Goal: Download file/media

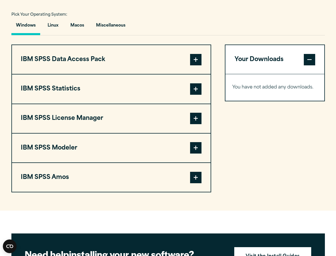
scroll to position [399, 0]
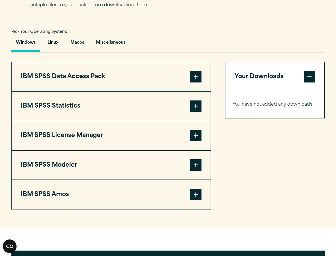
click at [166, 84] on button "IBM SPSS Data Access Pack" at bounding box center [111, 76] width 199 height 29
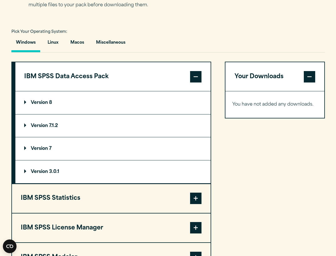
click at [65, 107] on summary "Version 8" at bounding box center [112, 102] width 195 height 23
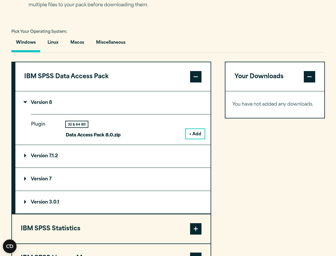
click at [190, 134] on button "+ Add" at bounding box center [195, 134] width 19 height 10
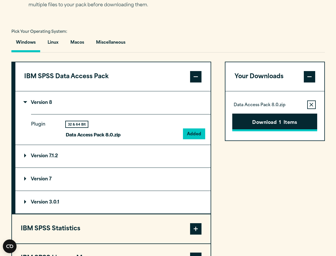
click at [255, 126] on button "Download 1 Items" at bounding box center [274, 122] width 85 height 18
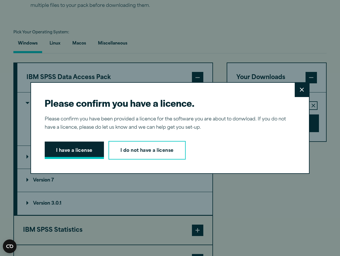
click at [79, 149] on button "I have a license" at bounding box center [74, 150] width 59 height 18
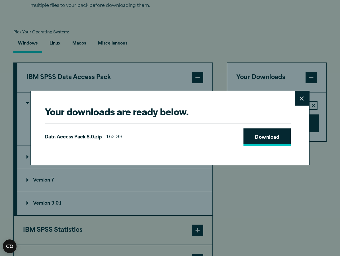
click at [266, 136] on link "Download" at bounding box center [267, 137] width 47 height 18
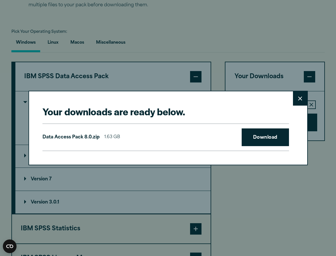
click at [122, 37] on div "Your downloads are ready below. Close Data Access Pack 8.0.zip 1.63 GB Download" at bounding box center [168, 128] width 336 height 256
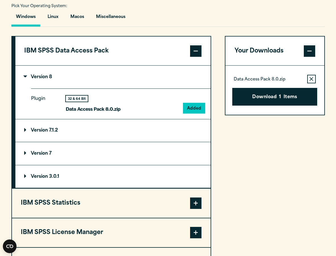
scroll to position [456, 0]
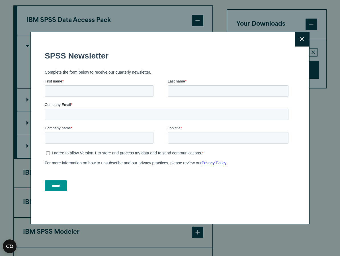
click at [297, 39] on button "Close" at bounding box center [302, 39] width 14 height 14
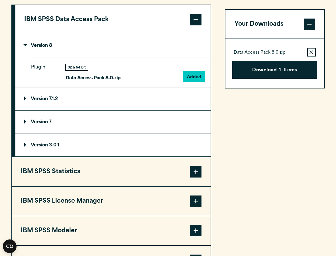
click at [198, 170] on span at bounding box center [195, 171] width 11 height 11
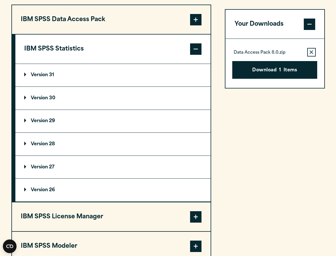
click at [45, 120] on p "Version 29" at bounding box center [39, 121] width 31 height 5
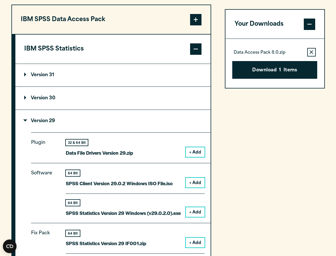
click at [195, 151] on button "+ Add" at bounding box center [195, 152] width 19 height 10
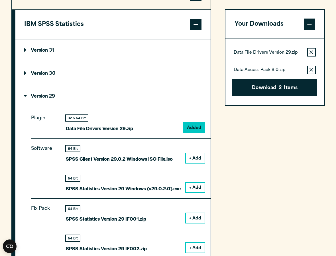
scroll to position [513, 0]
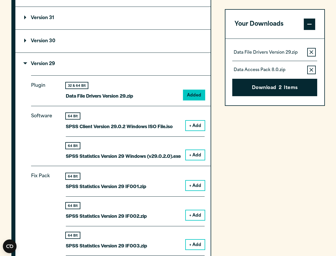
click at [191, 159] on button "+ Add" at bounding box center [195, 155] width 19 height 10
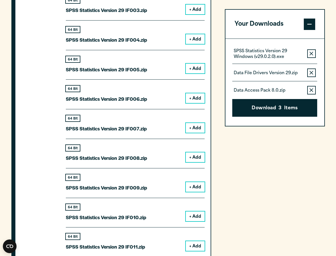
scroll to position [741, 0]
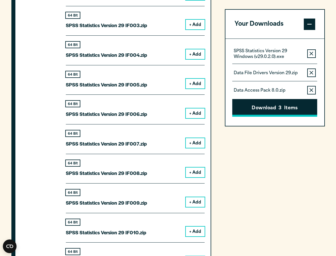
click at [254, 105] on button "Download 3 Items" at bounding box center [274, 108] width 85 height 18
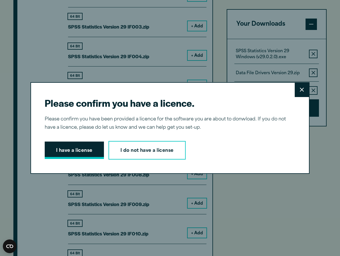
click at [74, 145] on button "I have a license" at bounding box center [74, 150] width 59 height 18
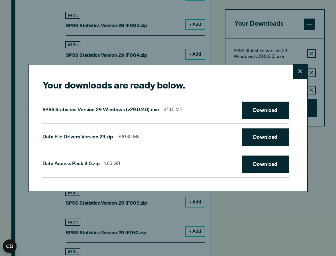
click at [306, 66] on button "Close" at bounding box center [300, 71] width 14 height 14
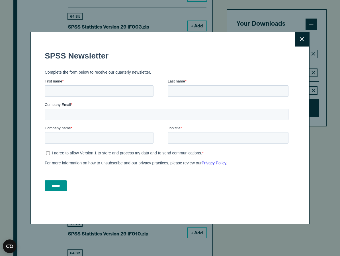
click at [299, 36] on button "Close" at bounding box center [302, 39] width 14 height 14
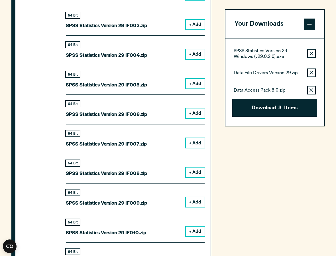
click at [310, 72] on icon "button" at bounding box center [312, 72] width 4 height 4
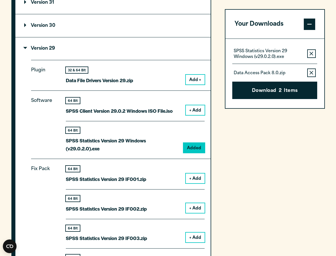
scroll to position [542, 0]
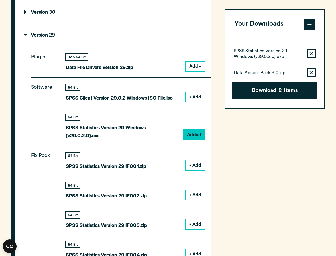
click at [308, 69] on button "Remove this item from your software download list" at bounding box center [311, 72] width 9 height 9
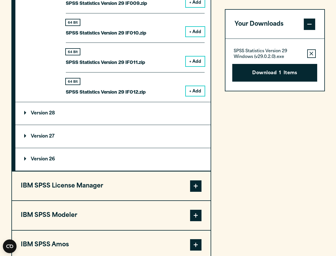
scroll to position [1026, 0]
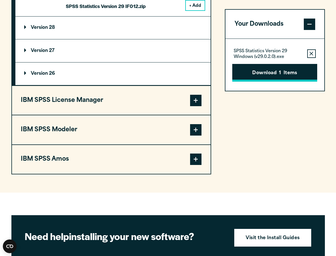
click at [265, 72] on button "Download 1 Items" at bounding box center [274, 73] width 85 height 18
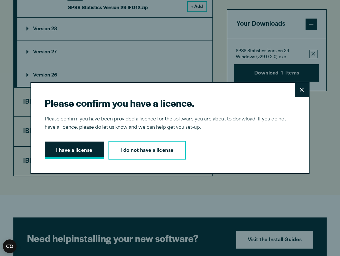
click at [79, 154] on button "I have a license" at bounding box center [74, 150] width 59 height 18
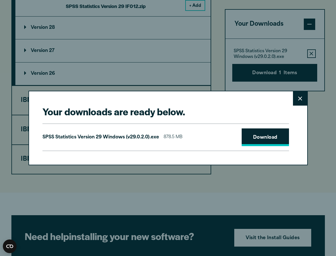
click at [280, 136] on link "Download" at bounding box center [265, 137] width 47 height 18
click at [295, 196] on div "Your downloads are ready below. Close SPSS Statistics Version 29 Windows (v29.0…" at bounding box center [168, 128] width 336 height 256
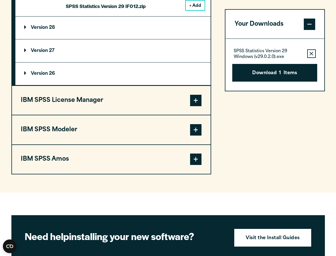
click at [195, 144] on button "IBM SPSS Modeler" at bounding box center [111, 129] width 199 height 29
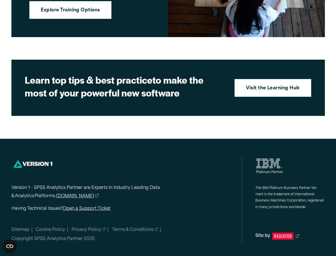
scroll to position [945, 0]
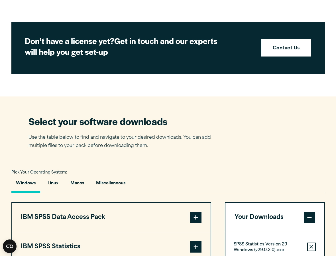
scroll to position [430, 0]
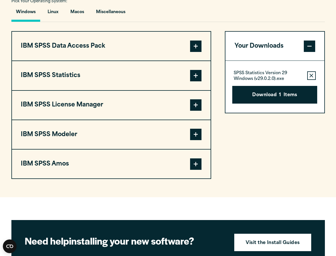
click at [192, 75] on span at bounding box center [195, 75] width 11 height 11
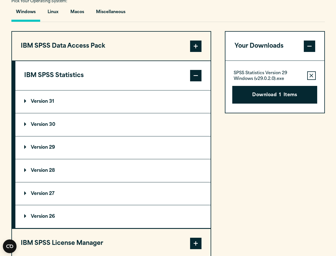
click at [297, 179] on div "Your Downloads SPSS Statistics Version 29 Windows (v29.0.2.0).exe Remove this i…" at bounding box center [275, 174] width 100 height 286
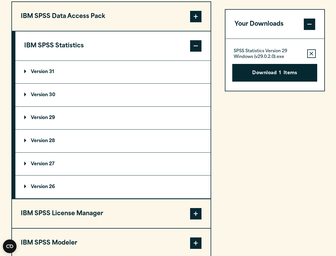
scroll to position [515, 0]
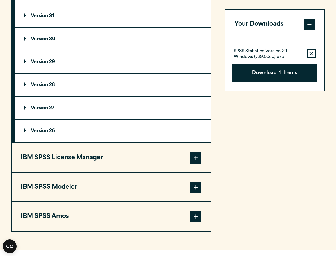
click at [61, 67] on summary "Version 29" at bounding box center [112, 62] width 195 height 23
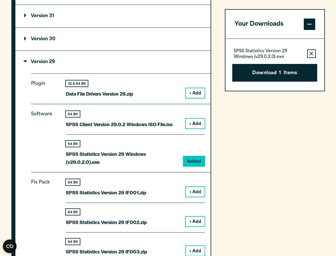
scroll to position [544, 0]
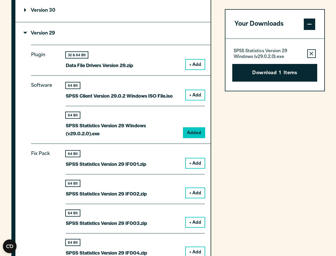
click at [193, 66] on button "+ Add" at bounding box center [195, 65] width 19 height 10
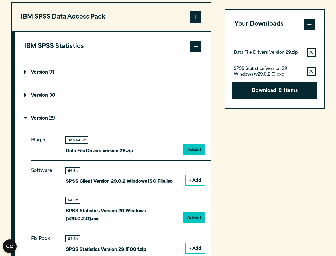
scroll to position [458, 0]
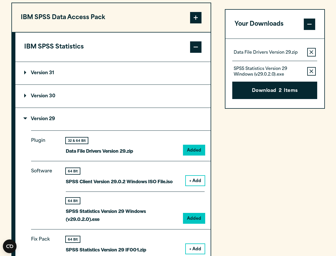
click at [308, 68] on button "Remove this item from your software download list" at bounding box center [311, 71] width 9 height 9
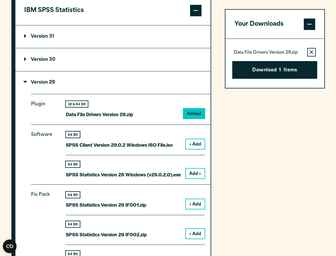
scroll to position [487, 0]
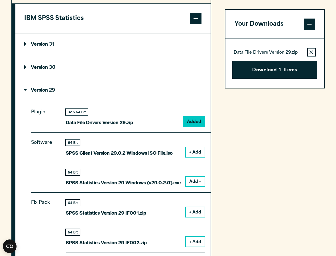
click at [192, 219] on div "64 Bit SPSS Statistics Version 29 IF001.zip + Add" at bounding box center [135, 211] width 139 height 23
click at [193, 214] on button "+ Add" at bounding box center [195, 212] width 19 height 10
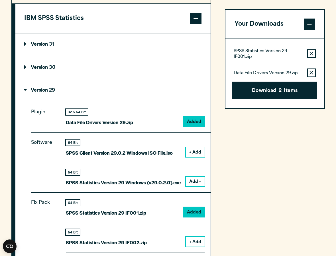
click at [193, 242] on button "+ Add" at bounding box center [195, 242] width 19 height 10
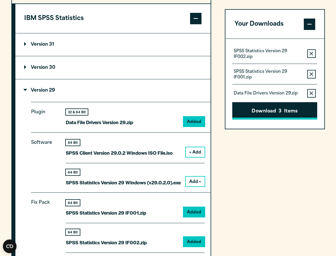
click at [253, 113] on button "Download 3 Items" at bounding box center [274, 111] width 85 height 18
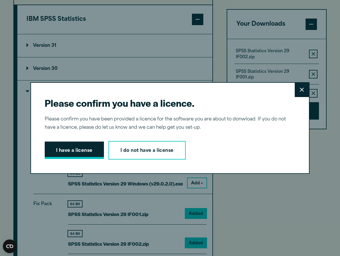
click at [74, 150] on button "I have a license" at bounding box center [74, 150] width 59 height 18
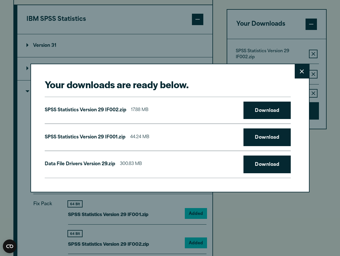
click at [296, 71] on button "Close" at bounding box center [302, 71] width 14 height 14
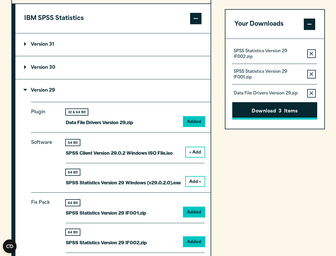
click at [278, 110] on button "Download 3 Items" at bounding box center [274, 111] width 85 height 18
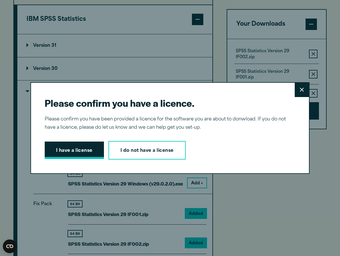
click at [81, 150] on button "I have a license" at bounding box center [74, 150] width 59 height 18
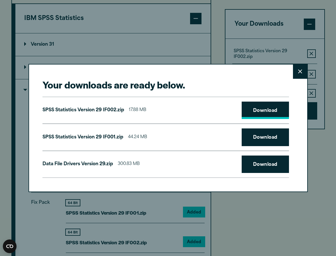
click at [267, 109] on link "Download" at bounding box center [265, 111] width 47 height 18
click at [265, 111] on link "Download" at bounding box center [265, 111] width 47 height 18
click at [260, 128] on div "SPSS Statistics Version 29 IF001.zip 44.24 MB Download" at bounding box center [165, 136] width 246 height 27
click at [258, 138] on link "Download" at bounding box center [265, 137] width 47 height 18
click at [258, 167] on link "Download" at bounding box center [265, 164] width 47 height 18
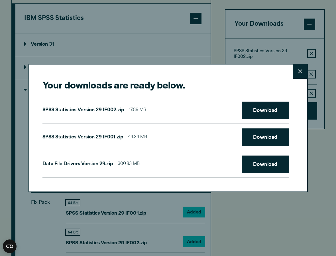
click at [143, 40] on div "Your downloads are ready below. Close SPSS Statistics Version 29 IF002.zip 17.8…" at bounding box center [168, 128] width 336 height 256
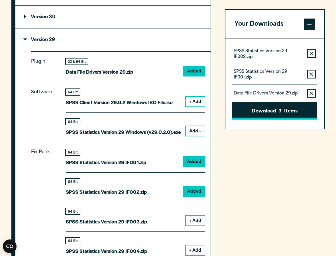
scroll to position [515, 0]
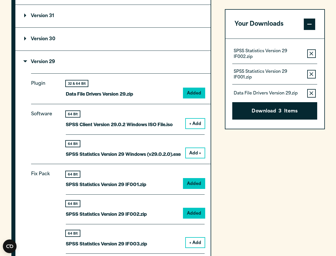
click at [199, 127] on button "+ Add" at bounding box center [195, 124] width 19 height 10
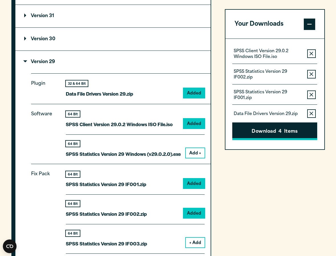
click at [278, 133] on button "Download 4 Items" at bounding box center [274, 131] width 85 height 18
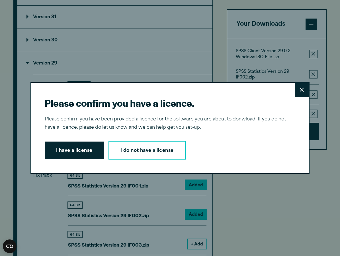
click at [297, 89] on button "Close" at bounding box center [302, 90] width 14 height 14
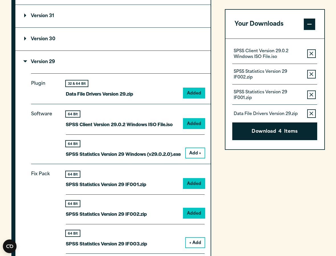
click at [311, 92] on button "Remove this item from your software download list" at bounding box center [311, 94] width 9 height 9
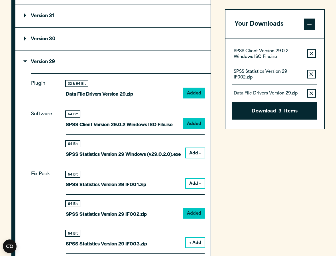
click at [310, 79] on div "SPSS Statistics Version 29 IF002.zip Remove this item from your software downlo…" at bounding box center [274, 73] width 85 height 21
drag, startPoint x: 310, startPoint y: 72, endPoint x: 310, endPoint y: 83, distance: 11.1
click at [310, 71] on button "Remove this item from your software download list" at bounding box center [311, 74] width 9 height 9
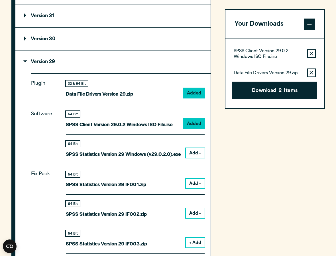
click at [309, 70] on button "Remove this item from your software download list" at bounding box center [311, 72] width 9 height 9
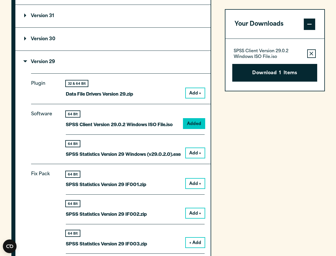
click at [308, 53] on button "Remove this item from your software download list" at bounding box center [311, 53] width 9 height 9
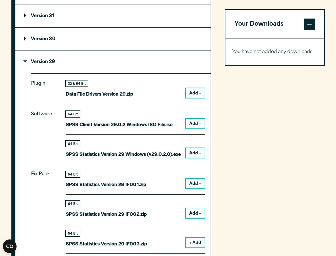
click at [195, 122] on button "Add +" at bounding box center [195, 124] width 19 height 10
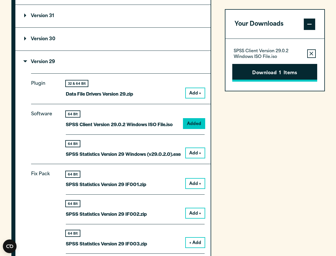
click at [274, 72] on button "Download 1 Items" at bounding box center [274, 73] width 85 height 18
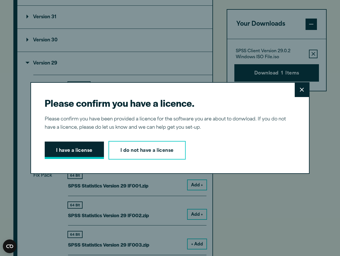
click at [71, 149] on button "I have a license" at bounding box center [74, 150] width 59 height 18
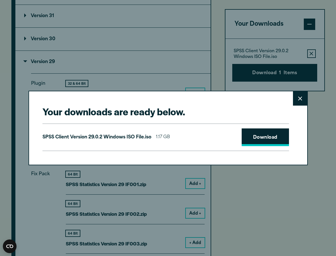
click at [271, 135] on link "Download" at bounding box center [265, 137] width 47 height 18
click at [294, 103] on button "Close" at bounding box center [300, 98] width 14 height 14
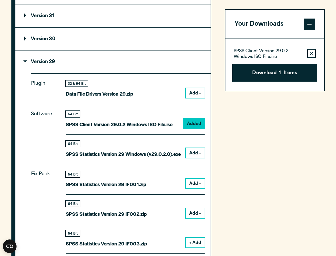
click at [310, 50] on button "Remove this item from your software download list" at bounding box center [311, 53] width 9 height 9
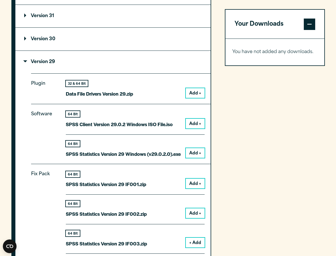
click at [196, 154] on button "Add +" at bounding box center [195, 153] width 19 height 10
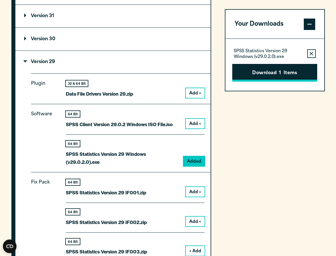
click at [277, 73] on button "Download 1 Items" at bounding box center [274, 73] width 85 height 18
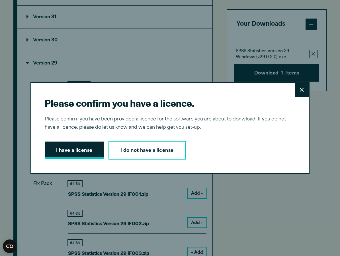
click at [76, 155] on button "I have a license" at bounding box center [74, 150] width 59 height 18
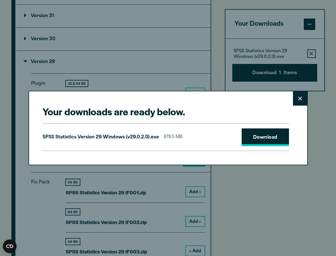
click at [261, 139] on link "Download" at bounding box center [265, 137] width 47 height 18
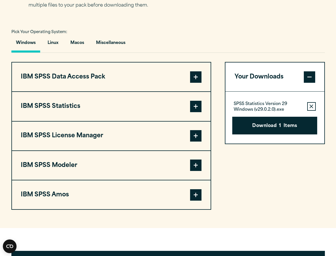
scroll to position [456, 0]
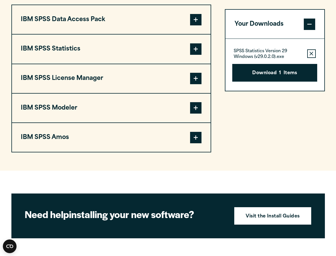
click at [180, 56] on button "IBM SPSS Statistics" at bounding box center [111, 48] width 199 height 29
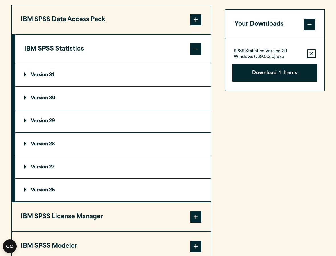
click at [49, 126] on summary "Version 29" at bounding box center [112, 121] width 195 height 23
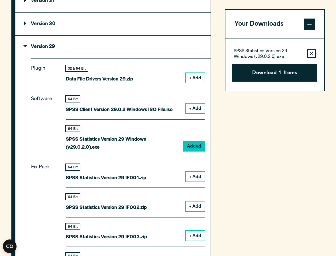
scroll to position [542, 0]
